Goal: Book appointment/travel/reservation

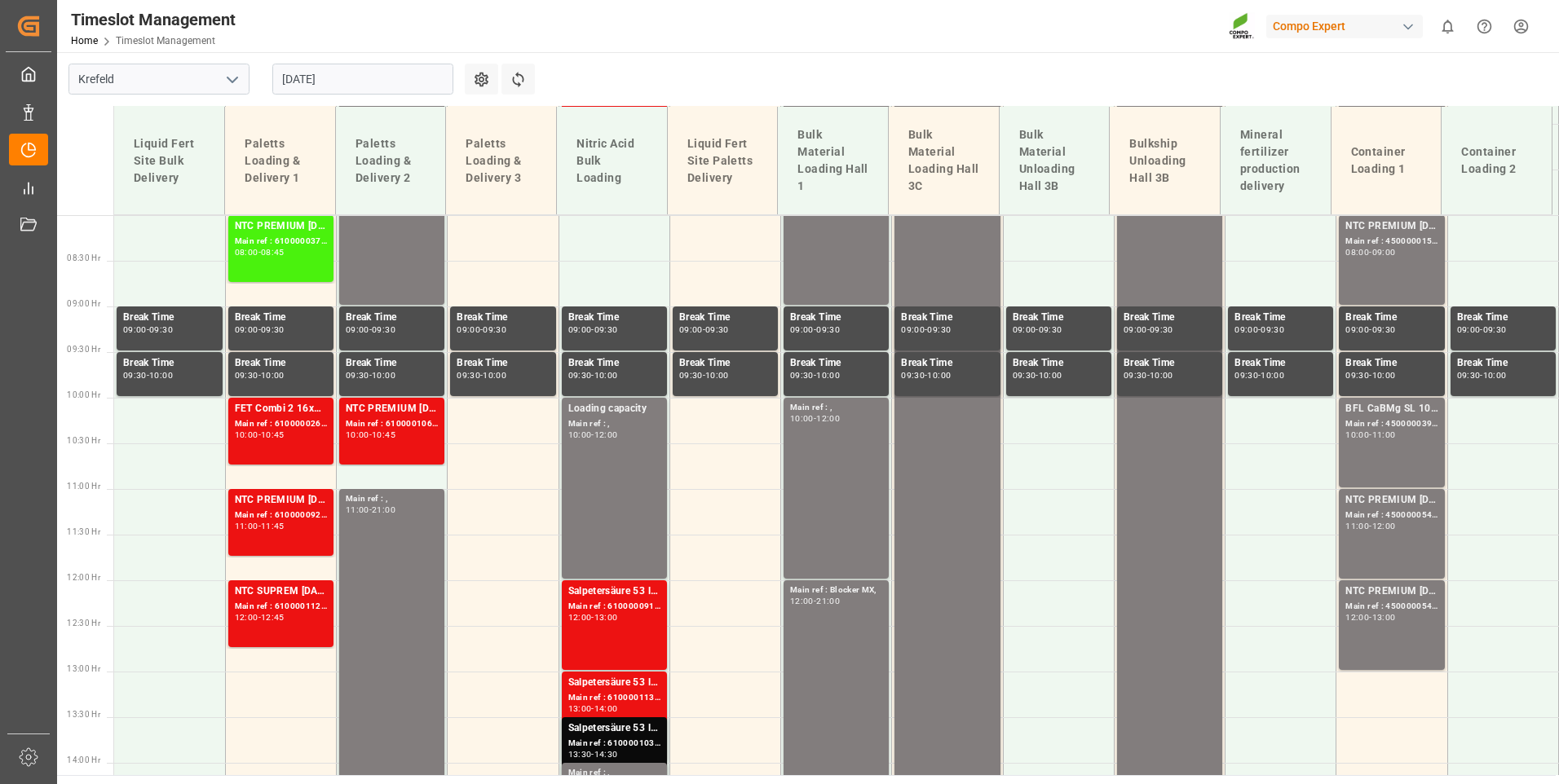
scroll to position [667, 0]
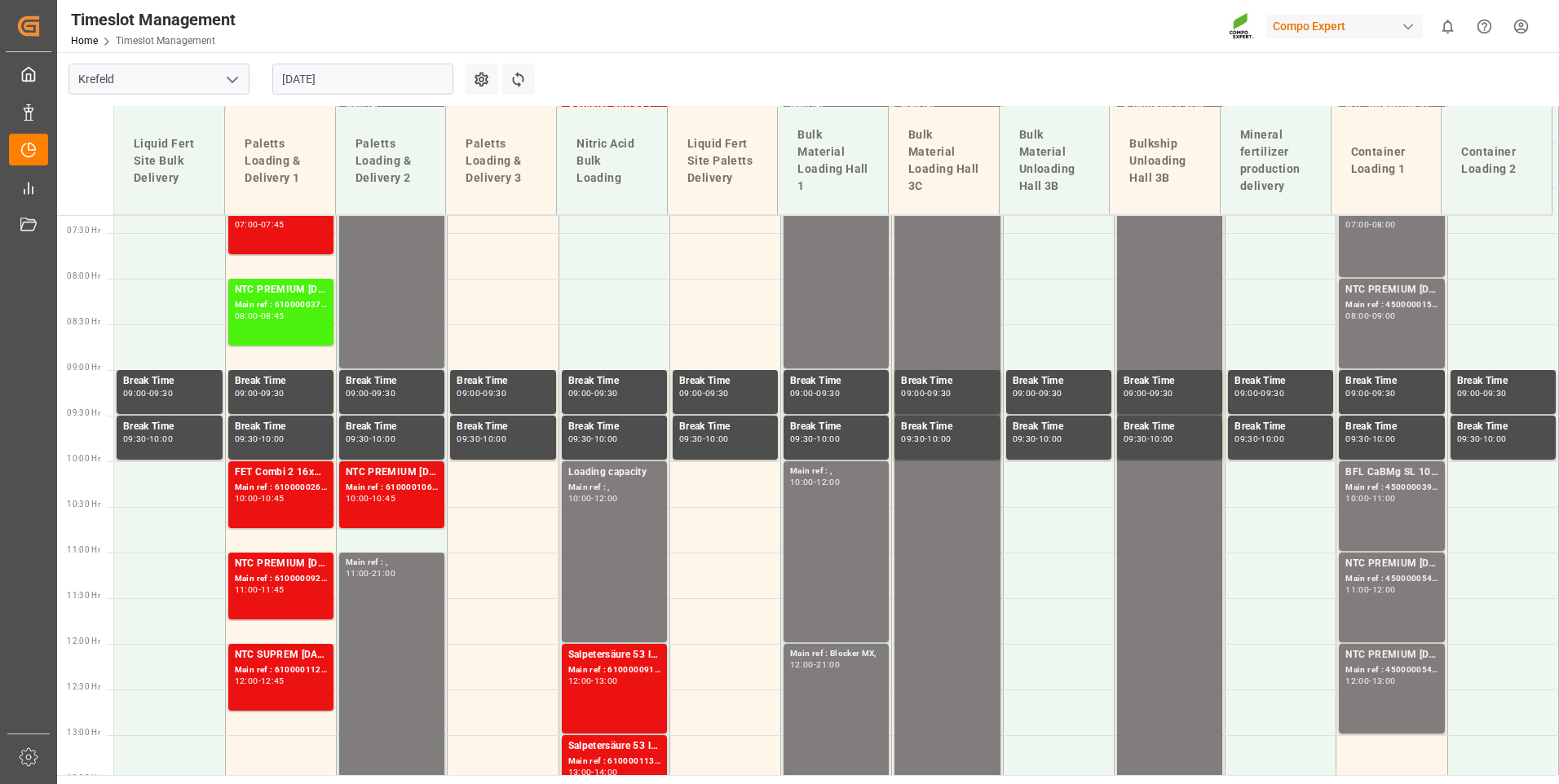
click at [314, 500] on div "10:00 - 10:45" at bounding box center [281, 499] width 92 height 9
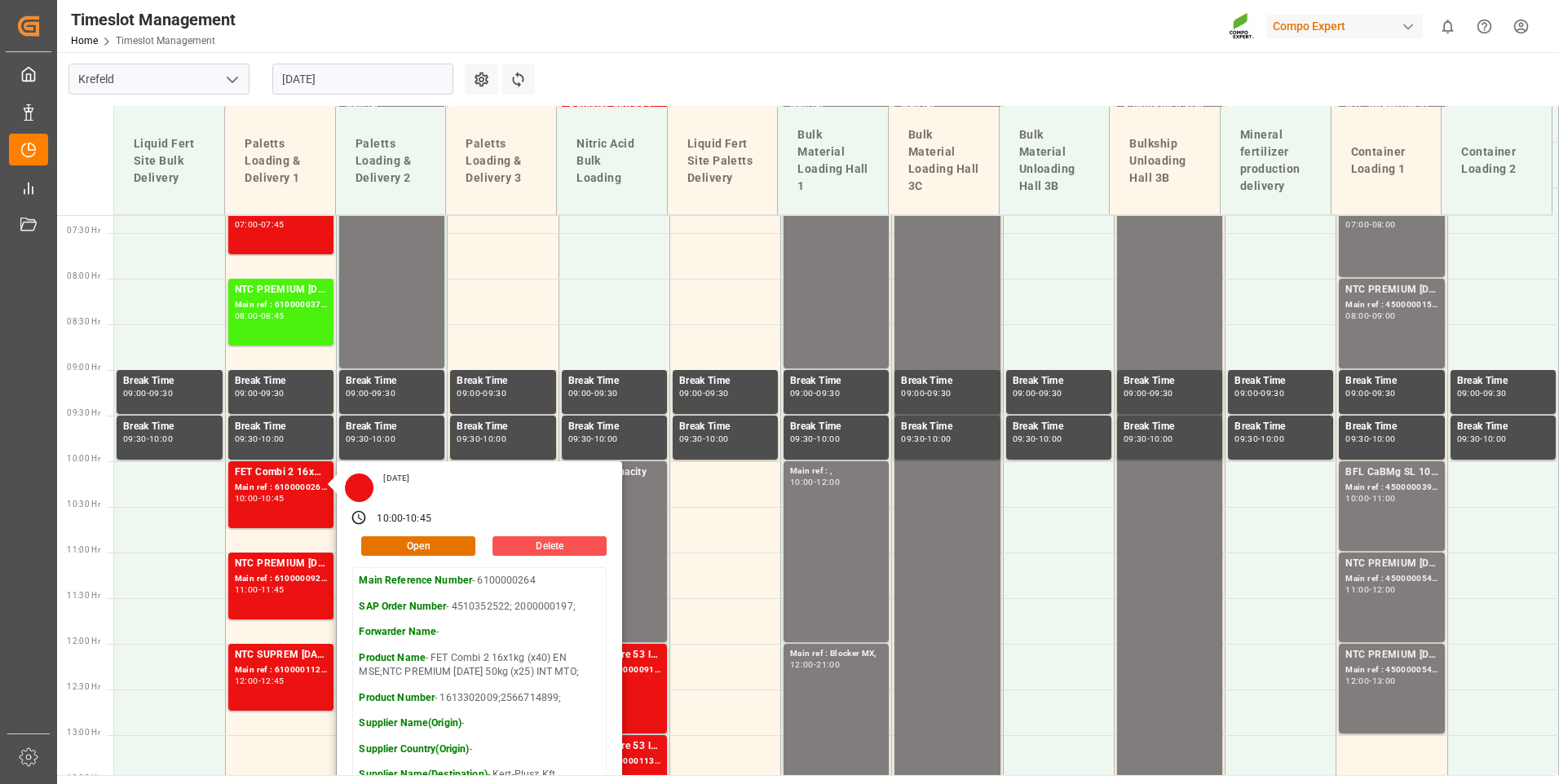
click at [602, 67] on main "Krefeld 13.08.2025 Settings Refresh Time Slots Liquid Fert Site Bulk Delivery P…" at bounding box center [806, 414] width 1499 height 723
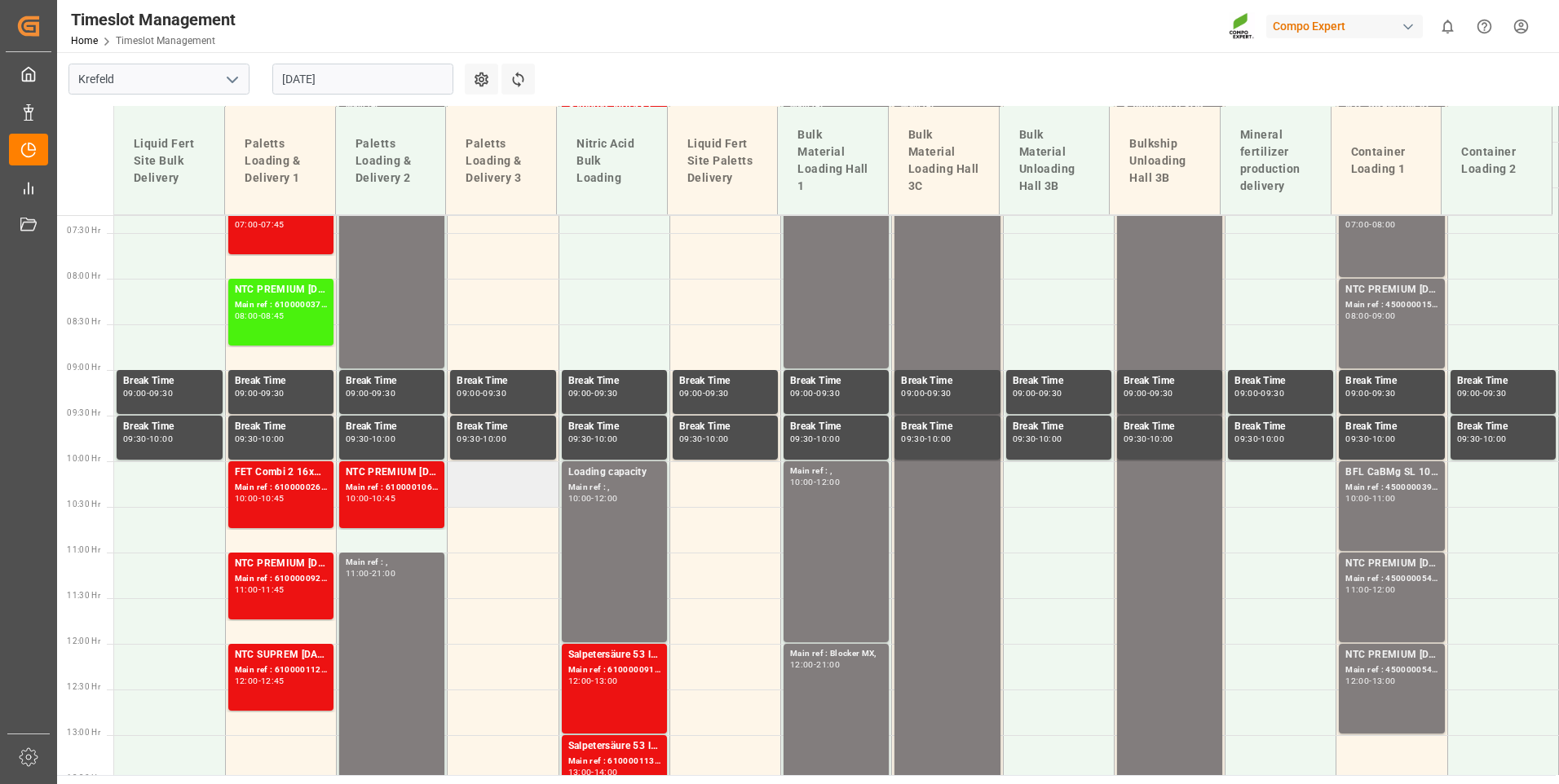
click at [454, 501] on td at bounding box center [502, 484] width 111 height 45
click at [431, 500] on div "10:00 - 10:45" at bounding box center [392, 499] width 92 height 9
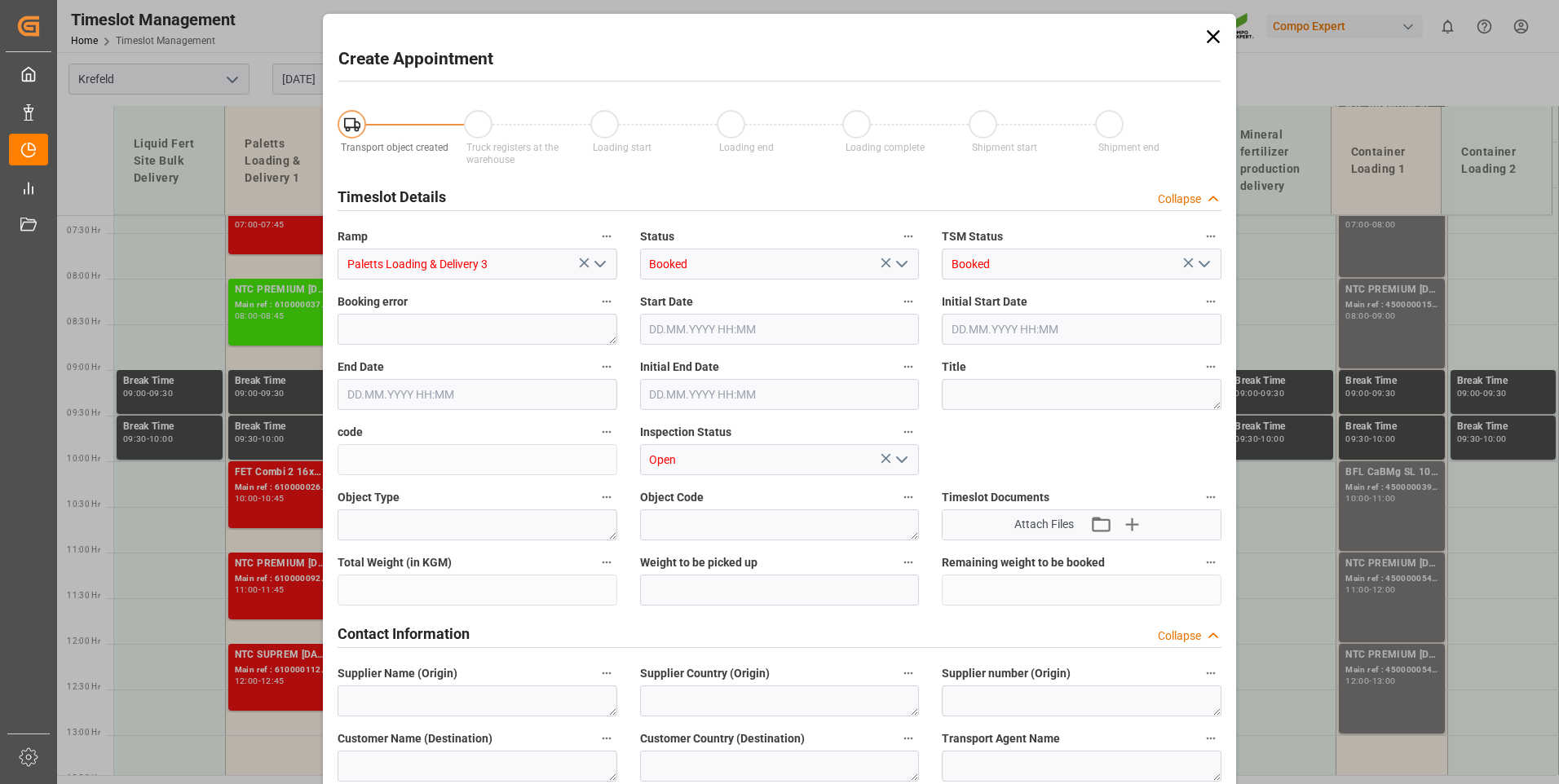
type input "13.08.2025 10:00"
type input "13.08.2025 10:30"
click at [1213, 36] on icon at bounding box center [1213, 36] width 23 height 23
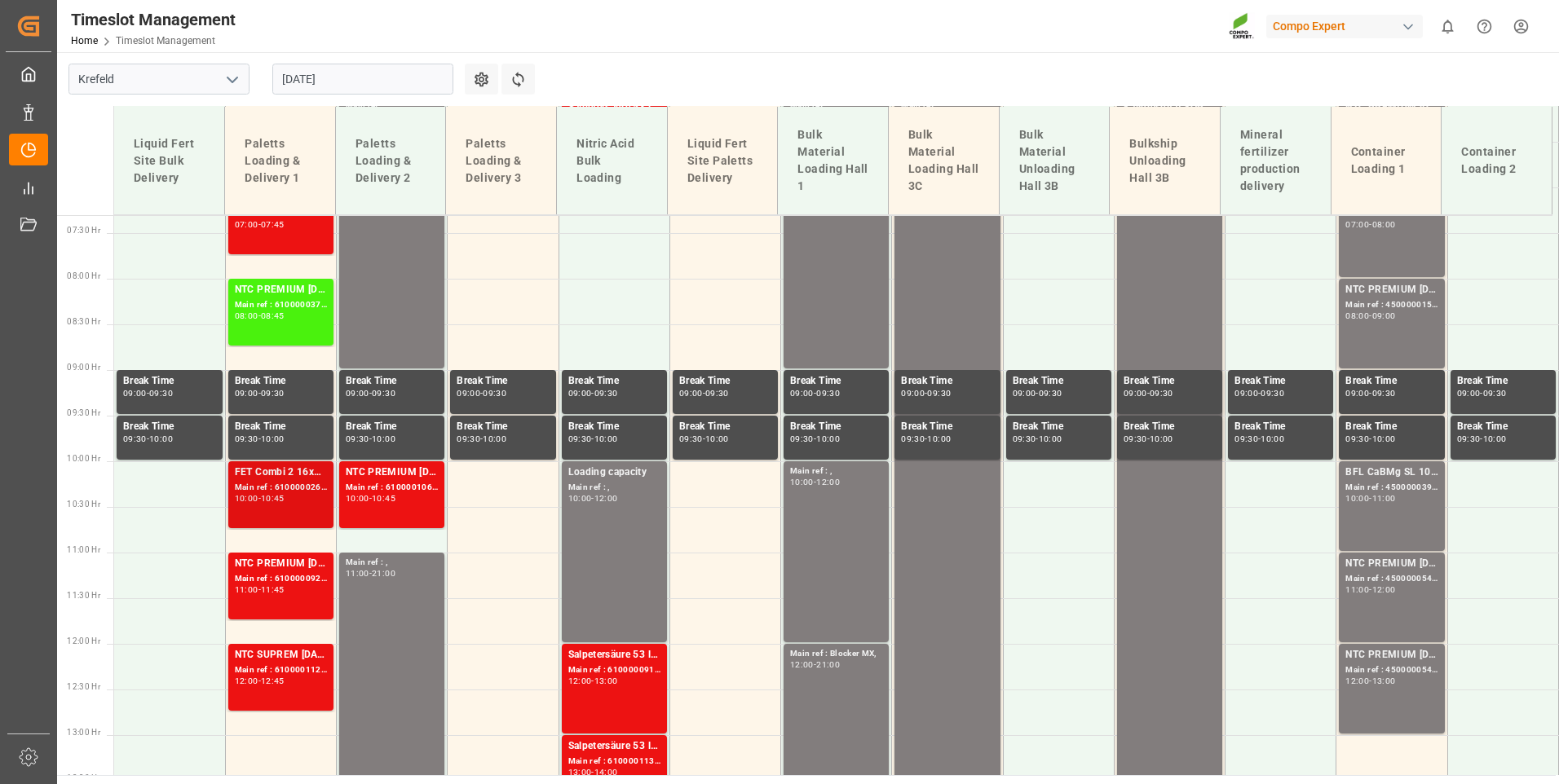
click at [269, 495] on div "10:45" at bounding box center [272, 498] width 24 height 7
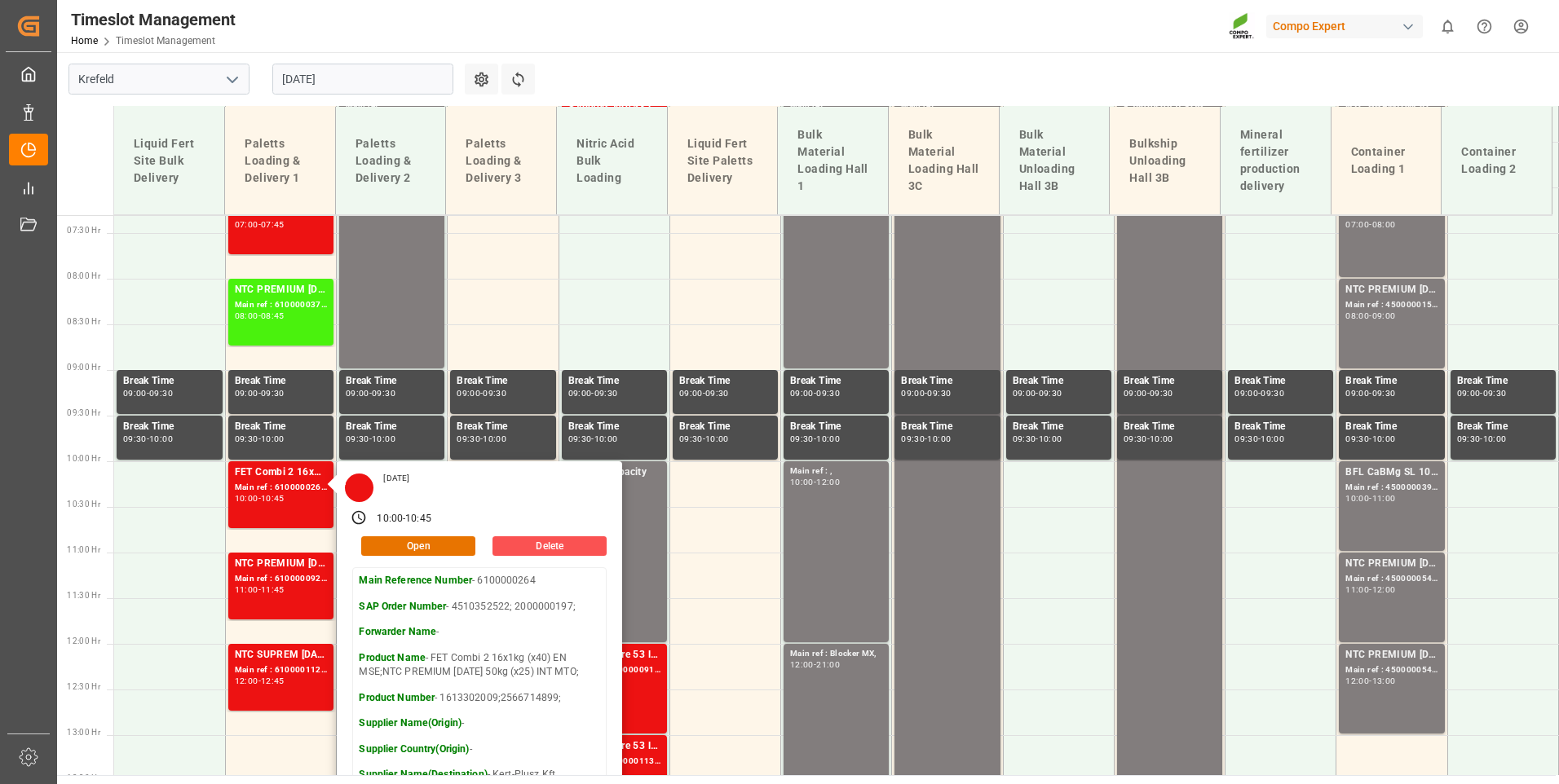
click at [731, 98] on main "Krefeld 13.08.2025 Settings Refresh Time Slots Liquid Fert Site Bulk Delivery P…" at bounding box center [806, 414] width 1499 height 723
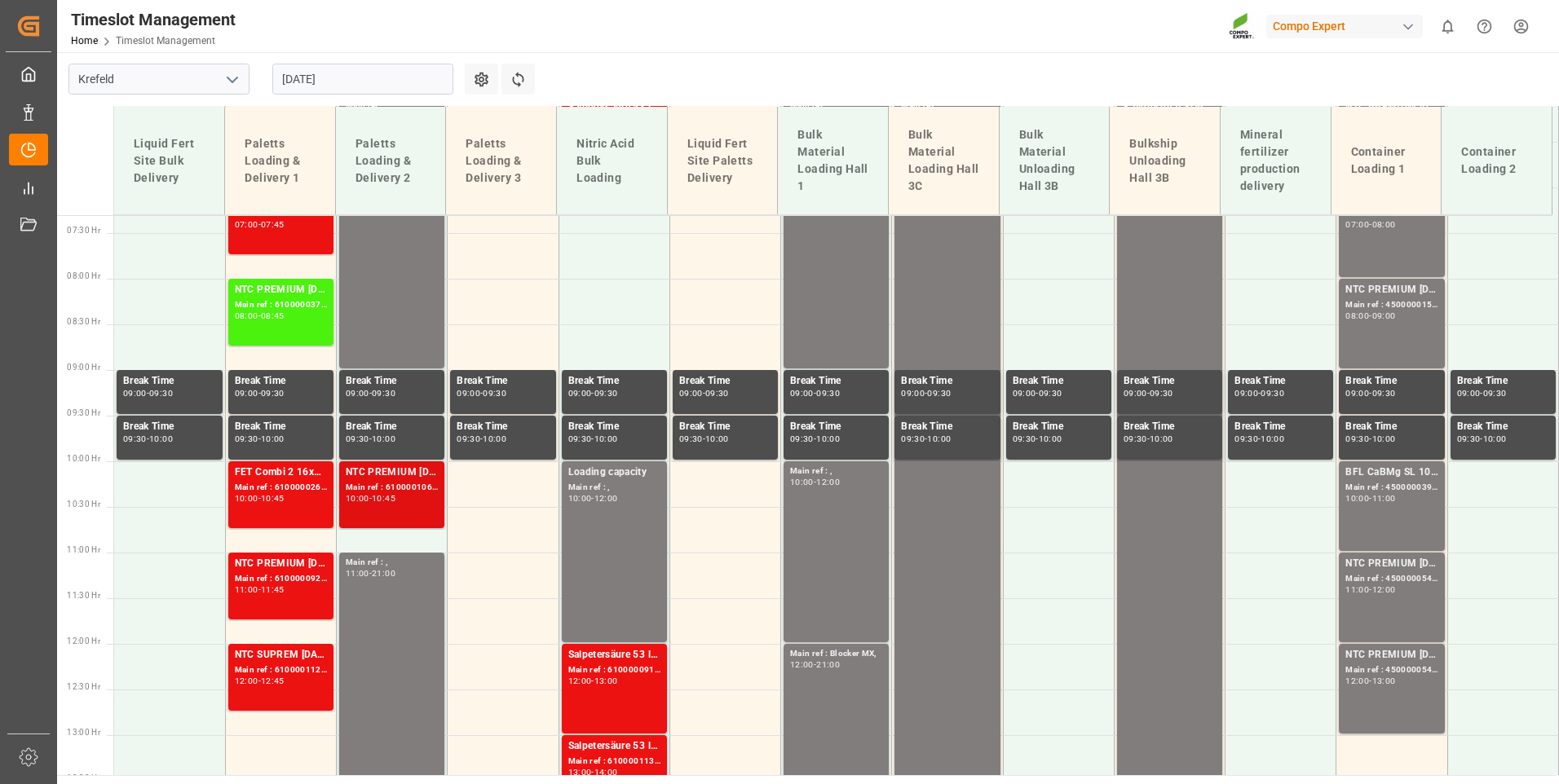
click at [423, 479] on div "NTC PREMIUM [DATE] 25kg (x42) INT MTO;NTC CLASSIC [DATE] 25kg (x42) INT MTO;" at bounding box center [392, 473] width 92 height 17
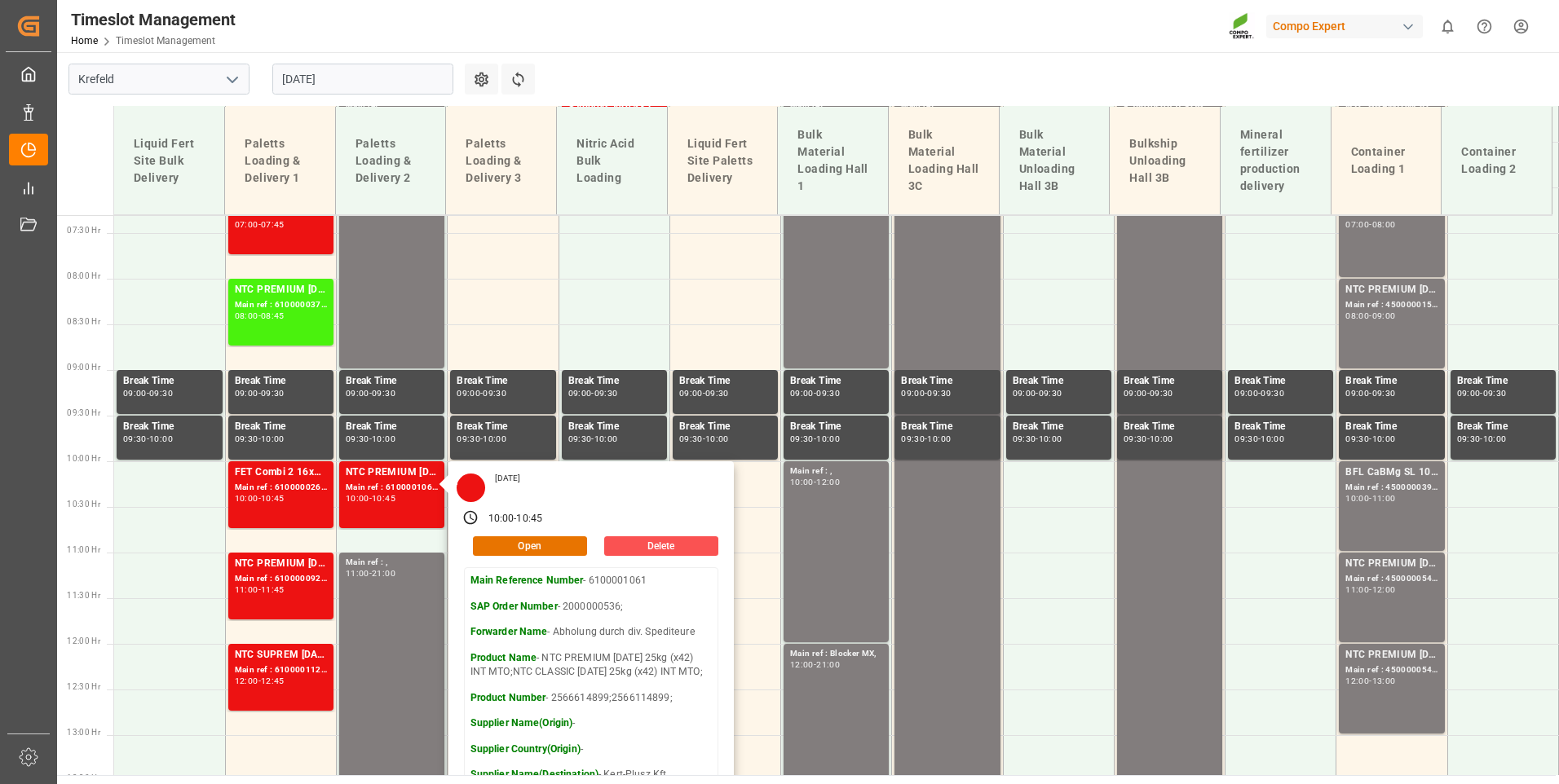
click at [835, 97] on main "Krefeld 13.08.2025 Settings Refresh Time Slots Liquid Fert Site Bulk Delivery P…" at bounding box center [806, 414] width 1499 height 723
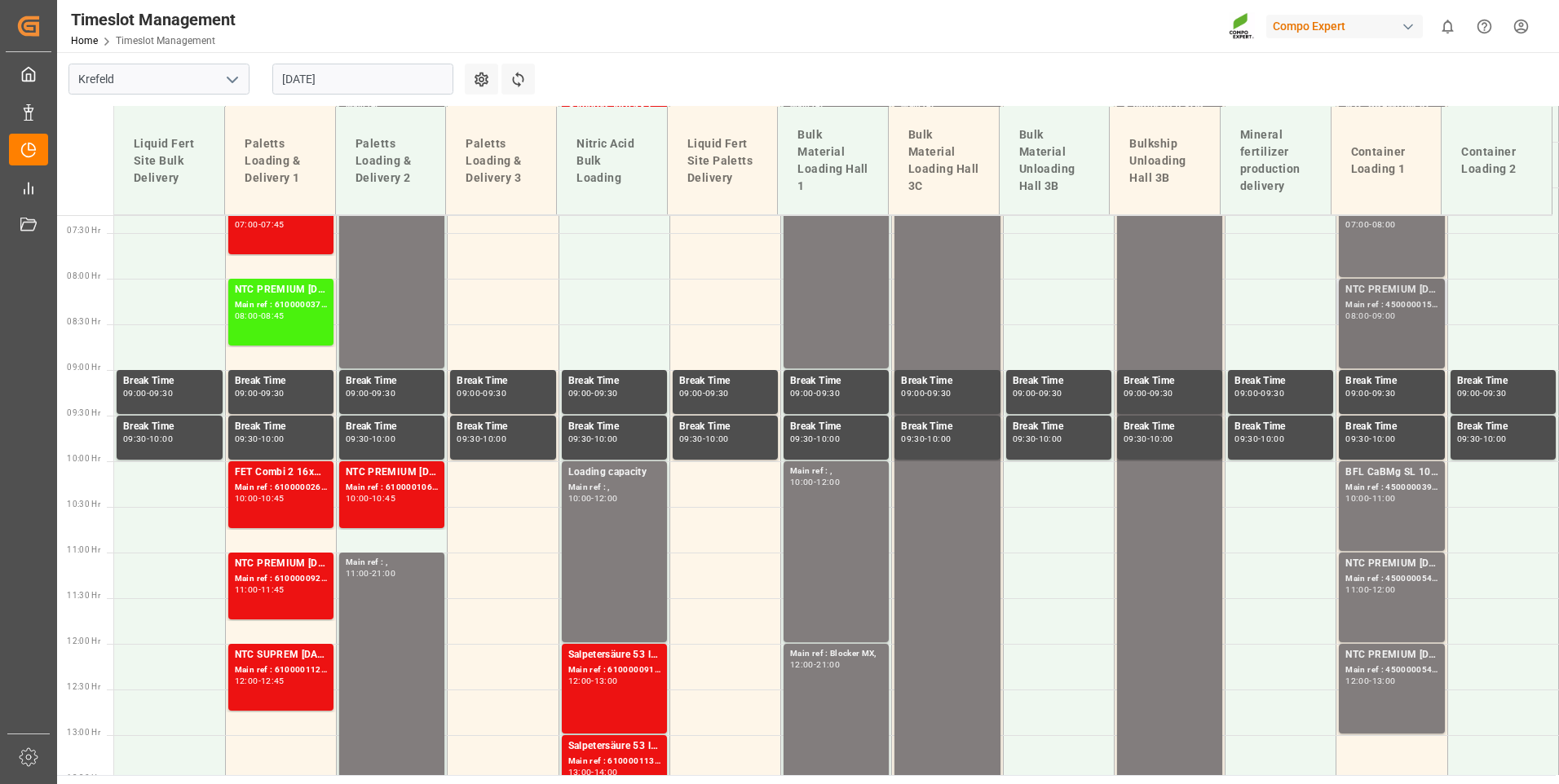
scroll to position [504, 0]
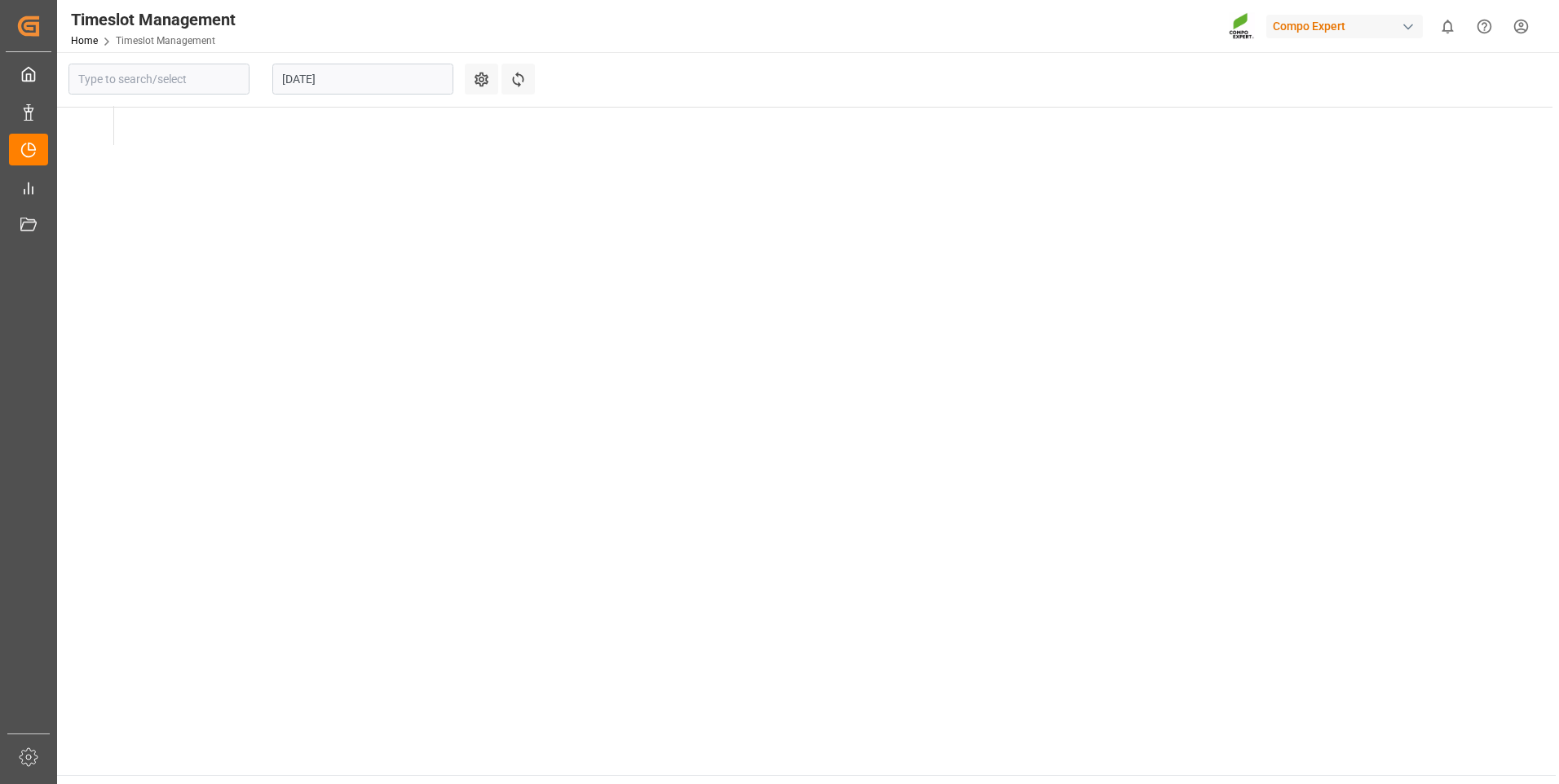
type input "Krefeld"
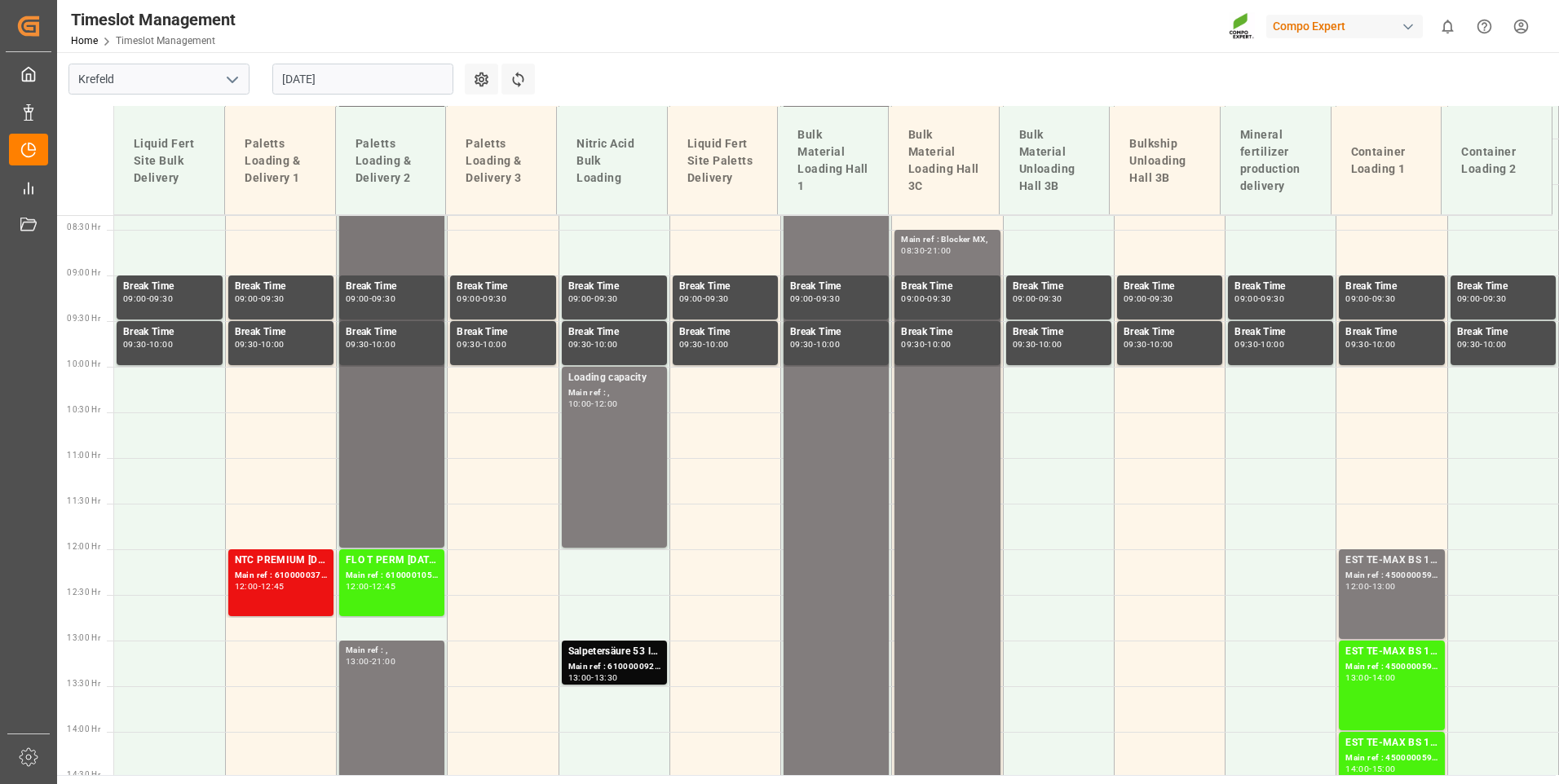
scroll to position [758, 0]
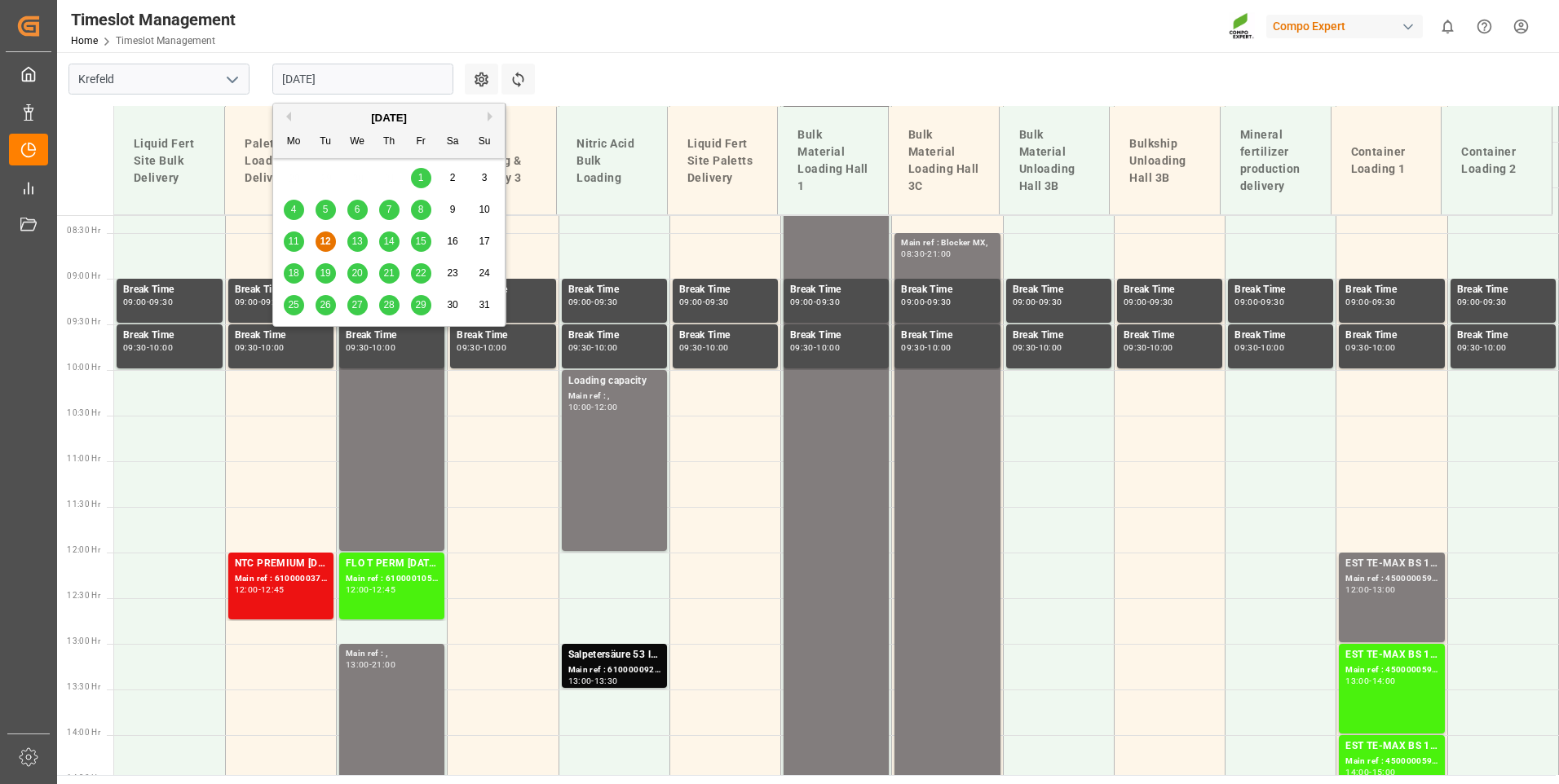
click at [373, 70] on input "[DATE]" at bounding box center [363, 80] width 181 height 31
click at [358, 252] on div "13" at bounding box center [357, 242] width 21 height 20
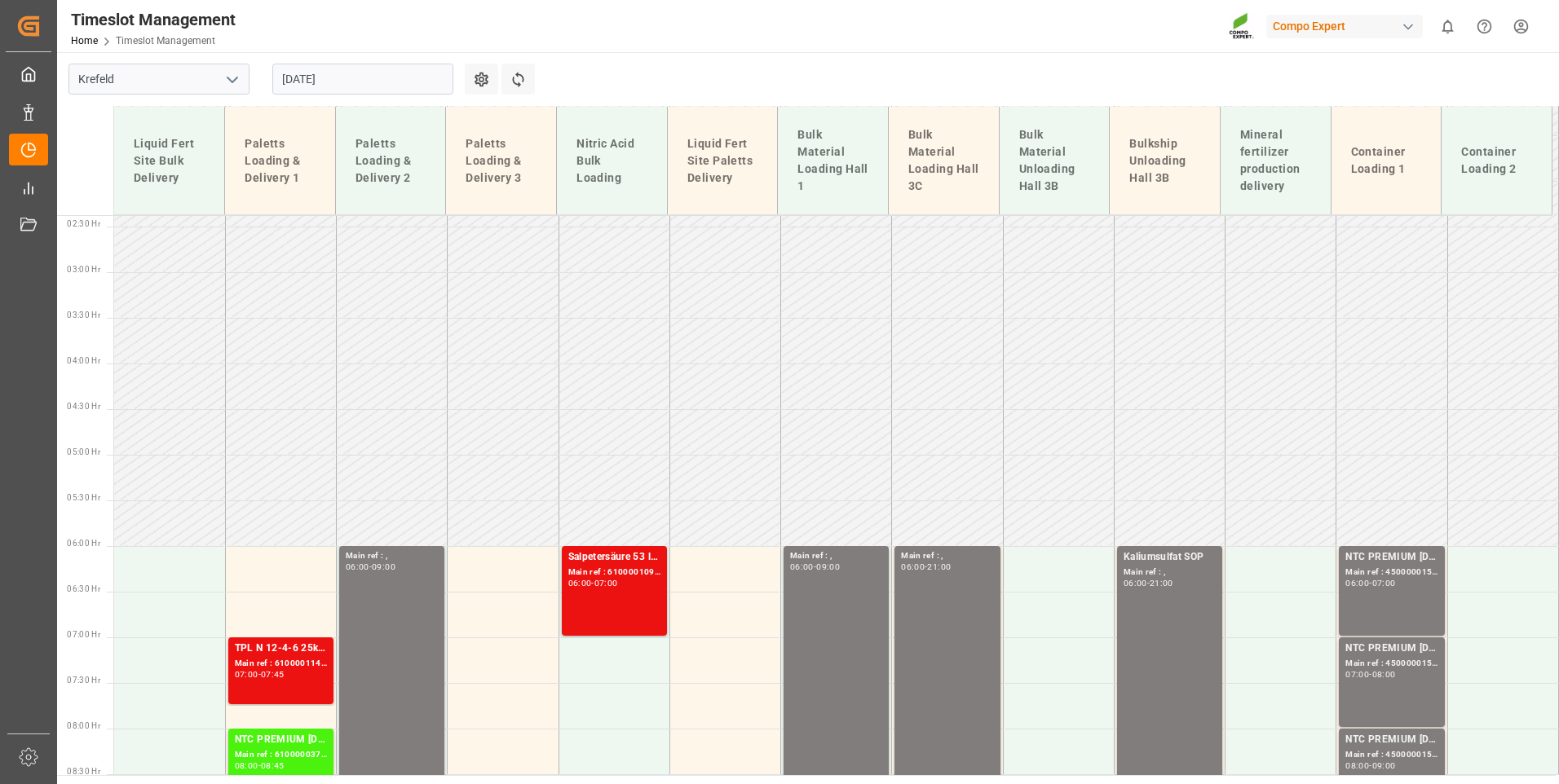
scroll to position [188, 0]
